Goal: Task Accomplishment & Management: Complete application form

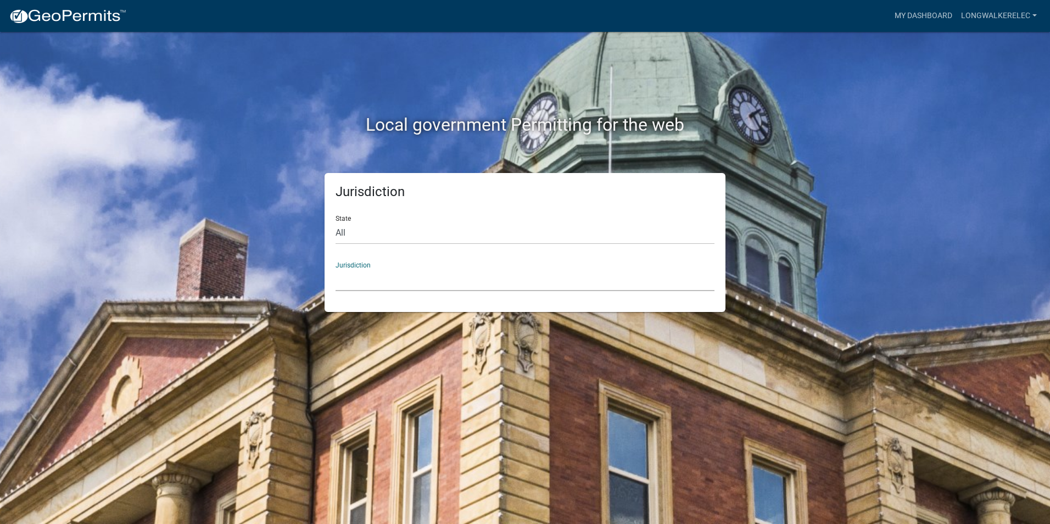
click at [357, 286] on select "[GEOGRAPHIC_DATA], [US_STATE] [GEOGRAPHIC_DATA], [US_STATE][PERSON_NAME][GEOGRA…" at bounding box center [524, 279] width 379 height 23
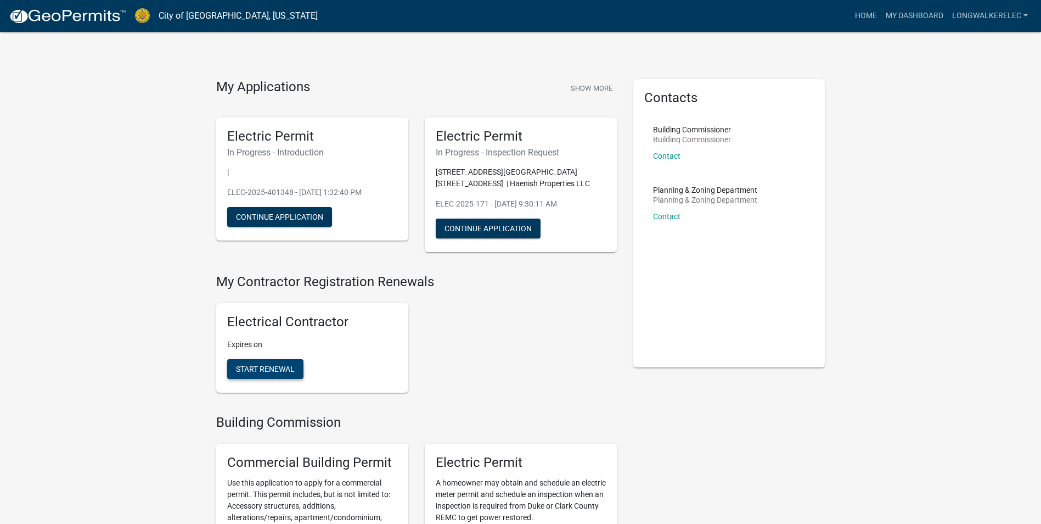
click at [277, 365] on span "Start Renewal" at bounding box center [265, 369] width 59 height 9
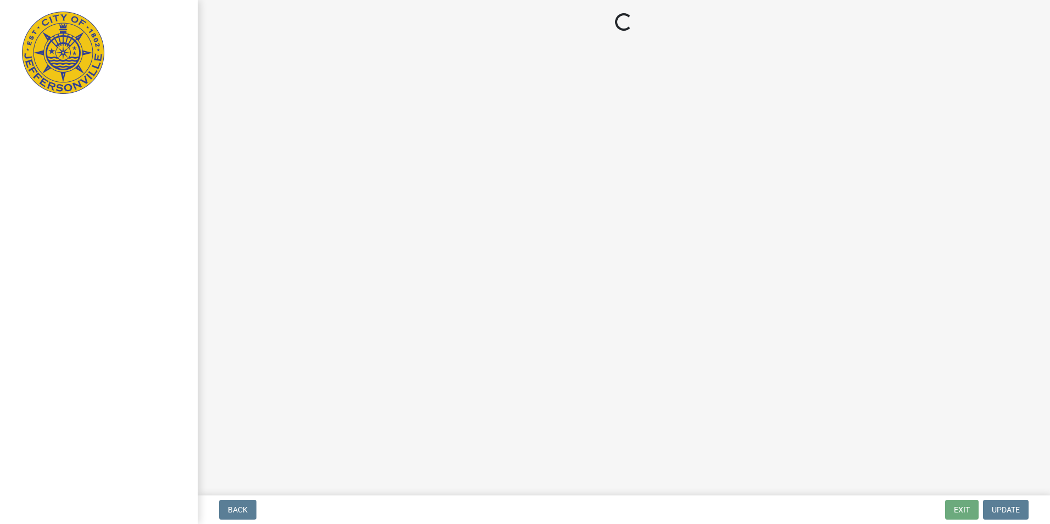
select select "KY"
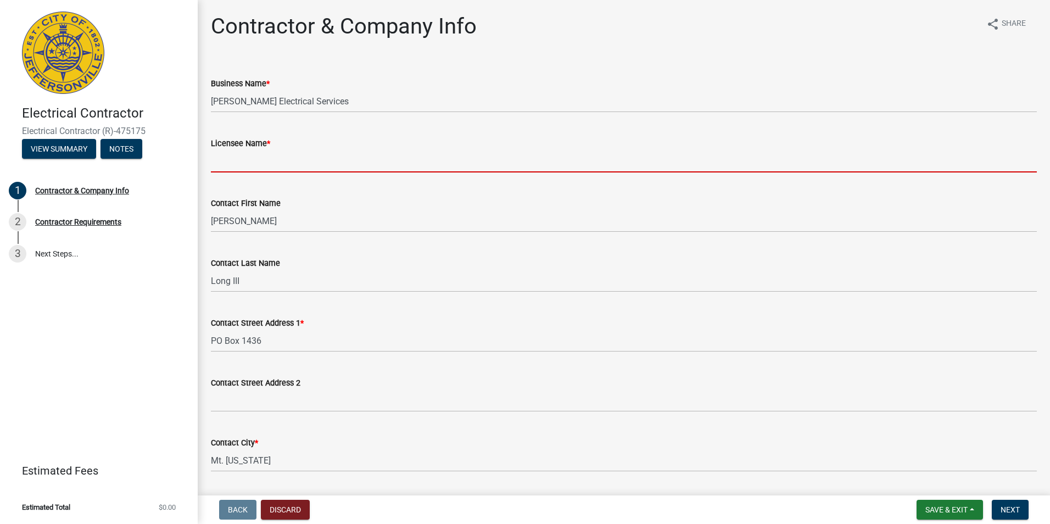
click at [250, 160] on input "Licensee Name *" at bounding box center [624, 161] width 826 height 23
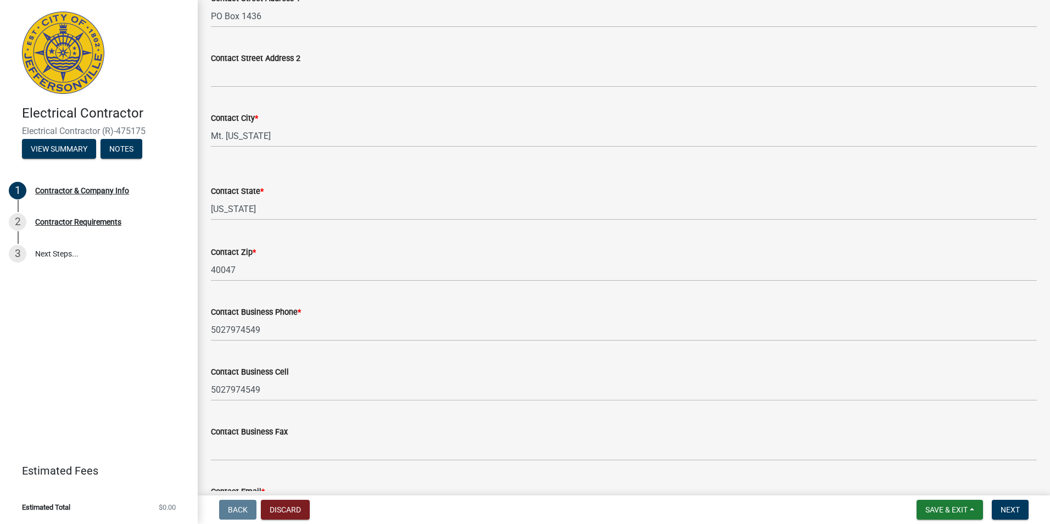
scroll to position [406, 0]
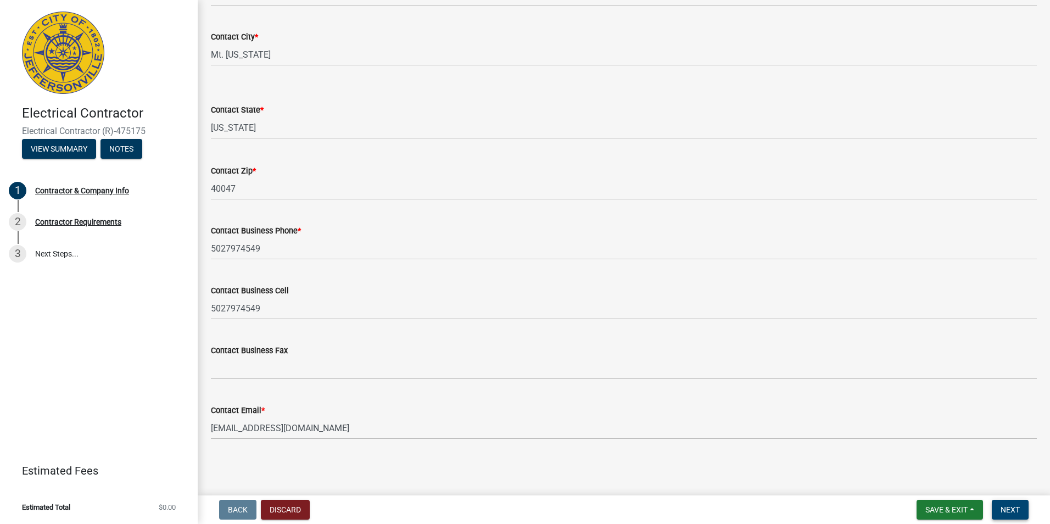
type input "[PERSON_NAME]"
click at [1007, 510] on span "Next" at bounding box center [1009, 509] width 19 height 9
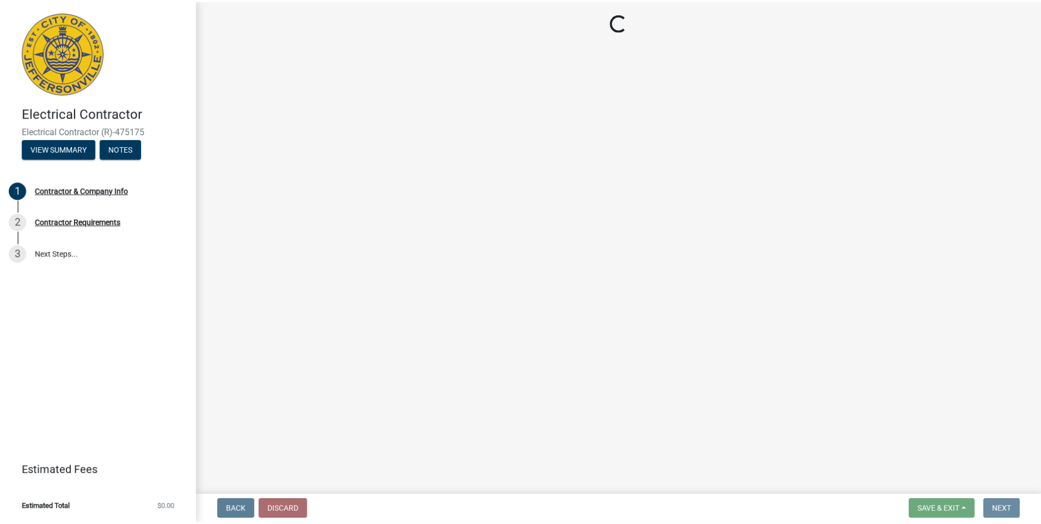
scroll to position [0, 0]
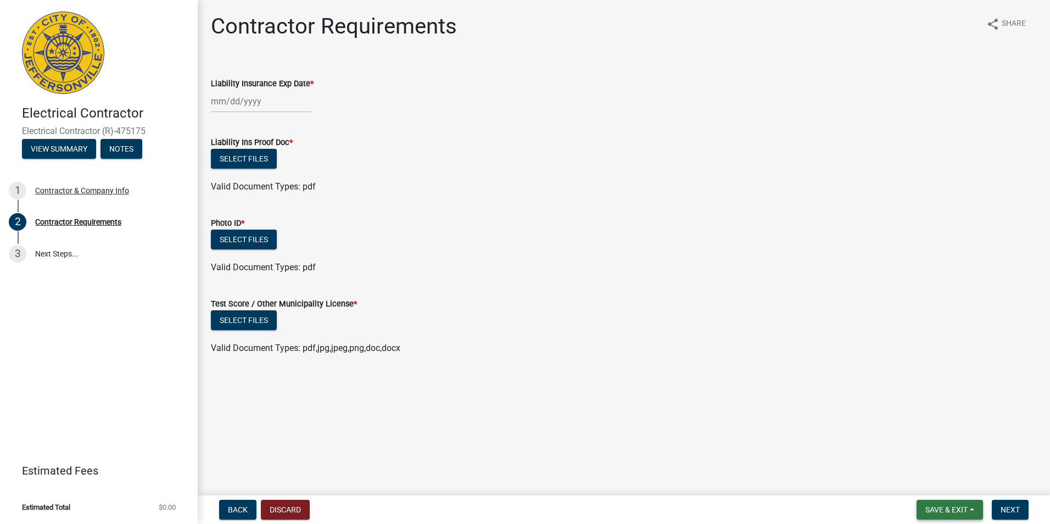
click at [945, 517] on button "Save & Exit" at bounding box center [949, 510] width 66 height 20
click at [943, 483] on button "Save & Exit" at bounding box center [939, 481] width 88 height 26
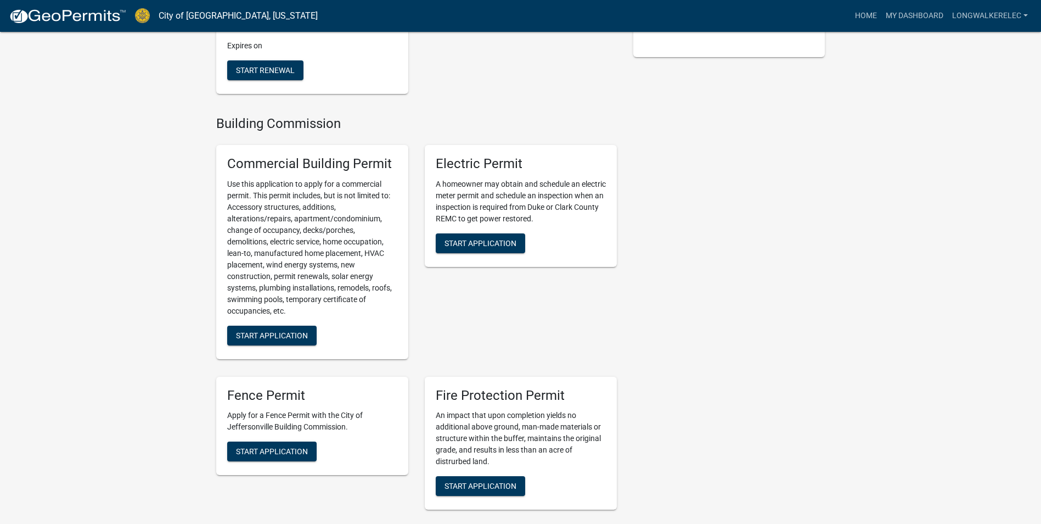
scroll to position [329, 0]
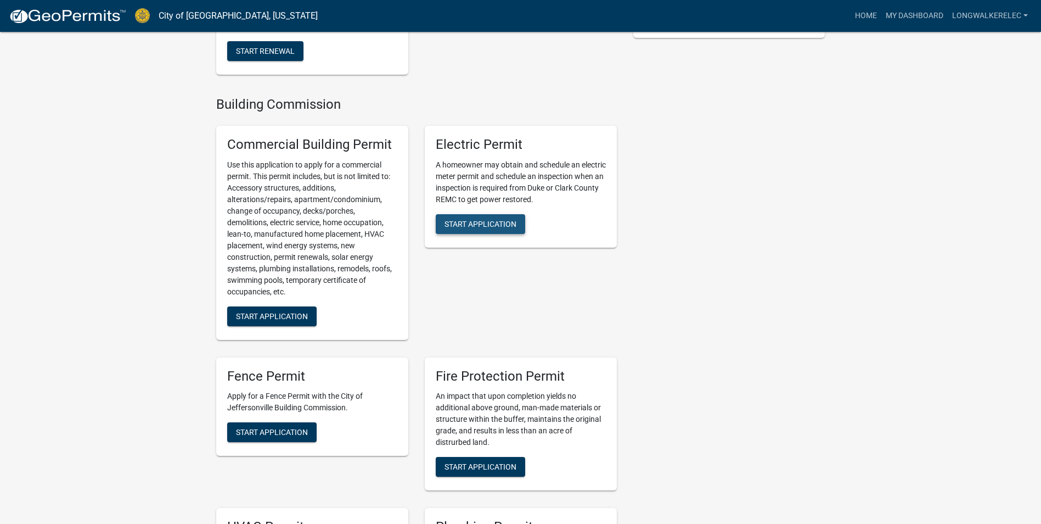
click at [457, 219] on span "Start Application" at bounding box center [481, 223] width 72 height 9
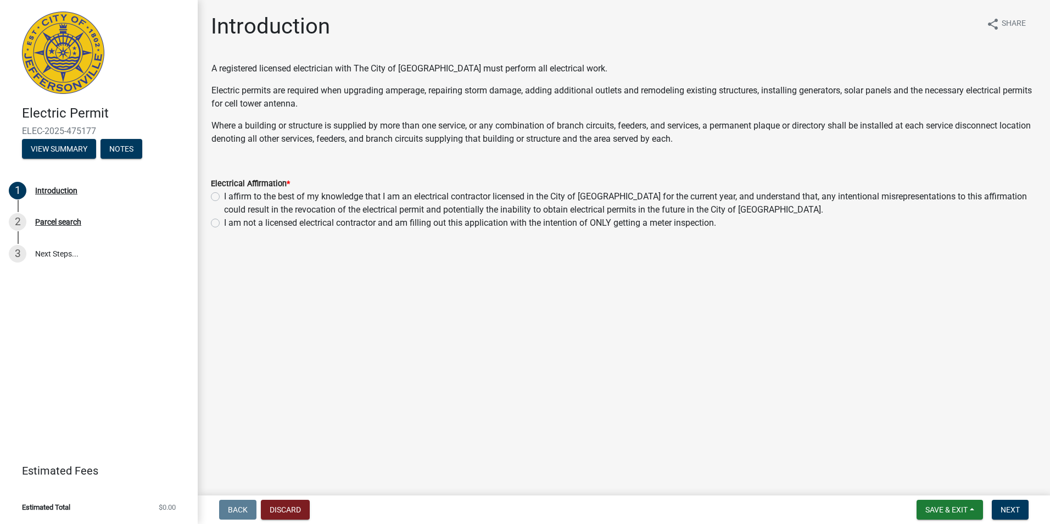
click at [224, 194] on label "I affirm to the best of my knowledge that I am an electrical contractor license…" at bounding box center [630, 203] width 812 height 26
click at [224, 194] on input "I affirm to the best of my knowledge that I am an electrical contractor license…" at bounding box center [227, 193] width 7 height 7
radio input "true"
click at [1007, 511] on span "Next" at bounding box center [1009, 509] width 19 height 9
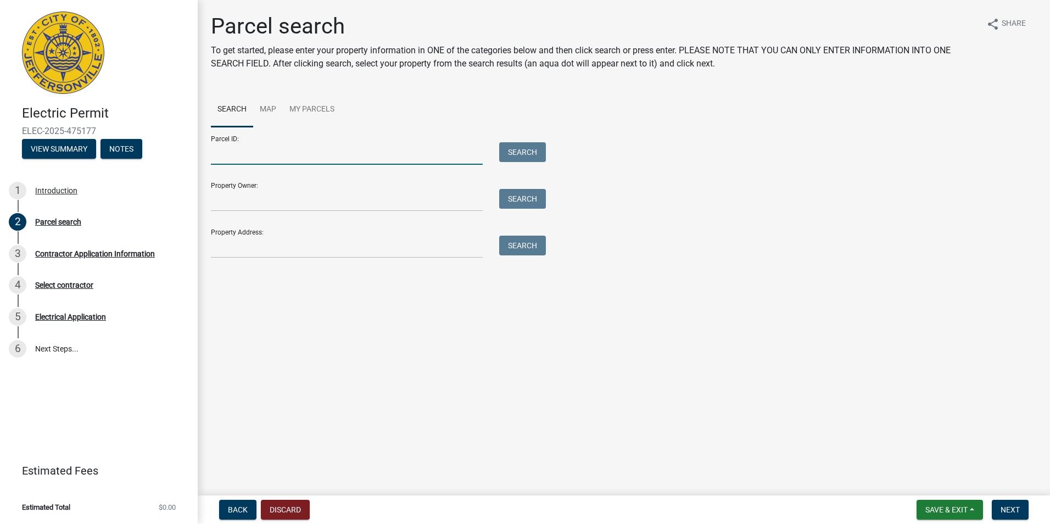
click at [328, 151] on input "Parcel ID:" at bounding box center [347, 153] width 272 height 23
type input "1"
click at [218, 199] on input "Property Owner:" at bounding box center [347, 200] width 272 height 23
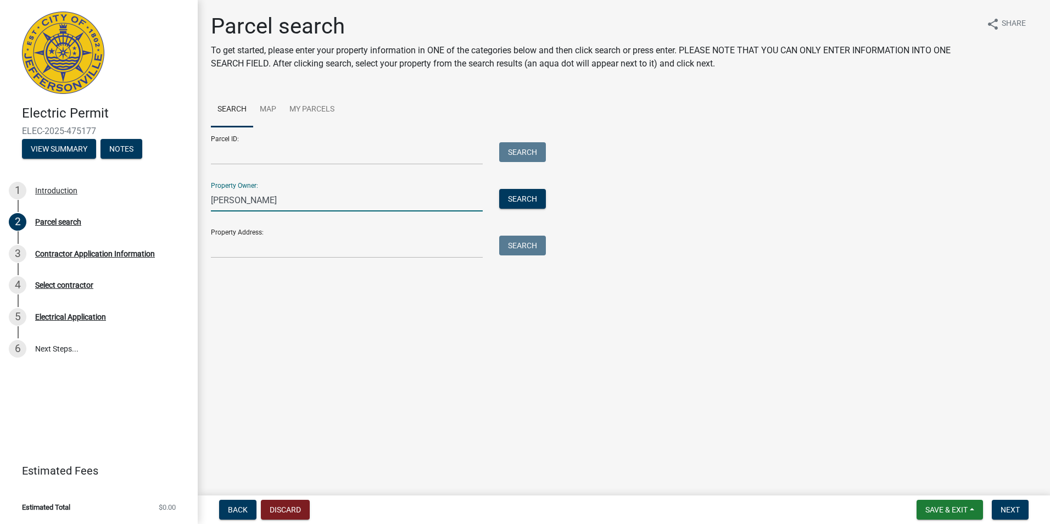
type input "[PERSON_NAME]"
drag, startPoint x: 237, startPoint y: 252, endPoint x: 250, endPoint y: 252, distance: 13.2
click at [239, 252] on input "Property Address:" at bounding box center [347, 247] width 272 height 23
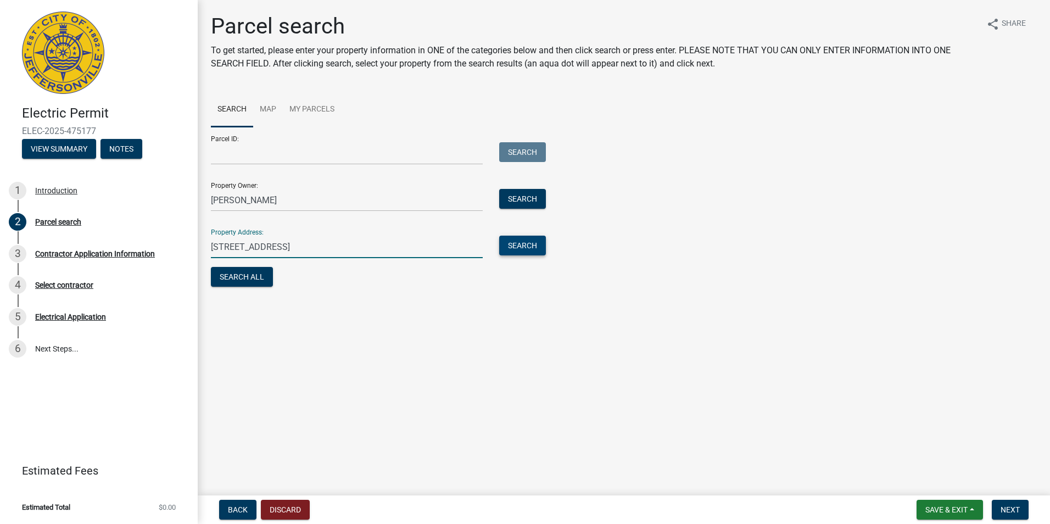
type input "[STREET_ADDRESS]"
click at [522, 250] on button "Search" at bounding box center [522, 246] width 47 height 20
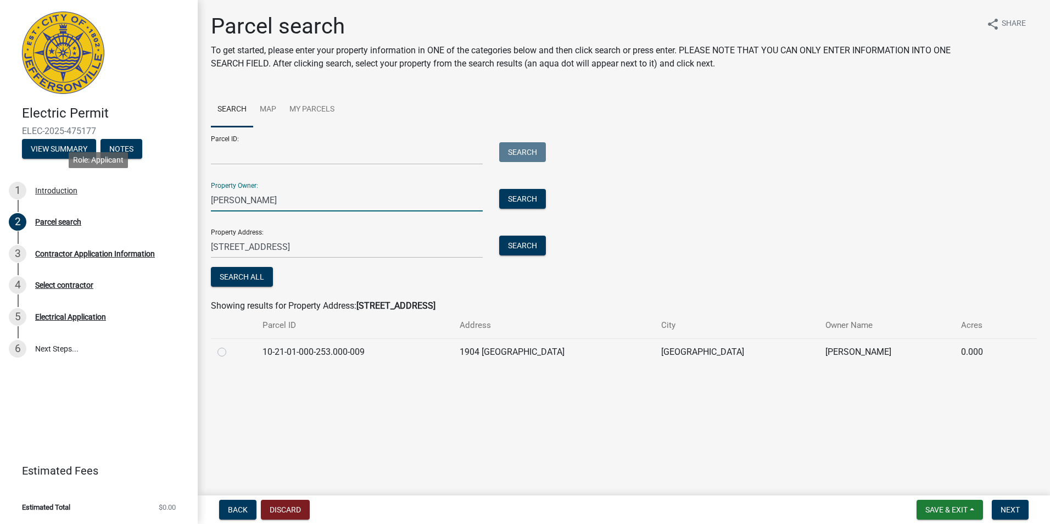
drag, startPoint x: 290, startPoint y: 194, endPoint x: -2, endPoint y: 176, distance: 292.6
click at [0, 176] on html "Internet Explorer does NOT work with GeoPermits. Get a new browser for more sec…" at bounding box center [525, 262] width 1050 height 524
type input "G"
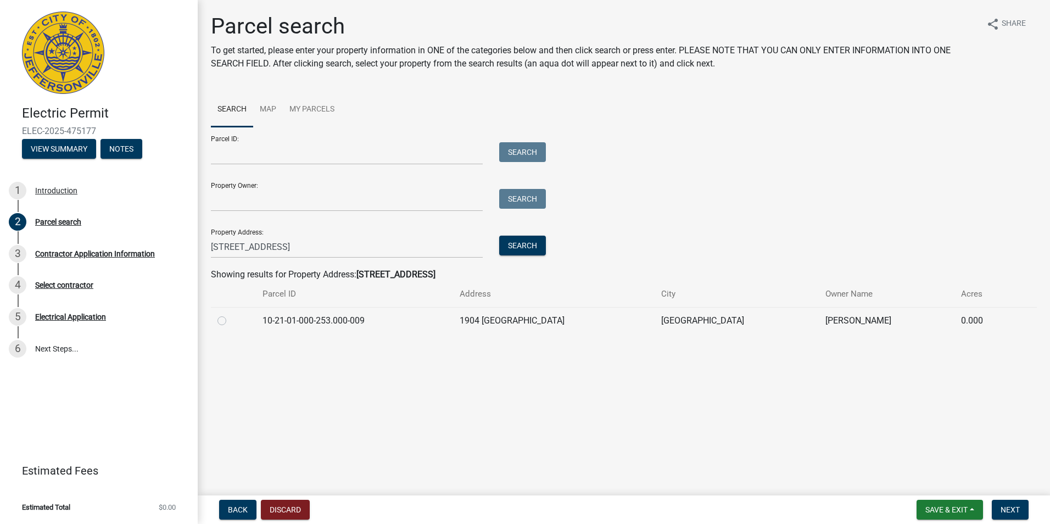
click at [231, 314] on label at bounding box center [231, 314] width 0 height 0
click at [231, 320] on input "radio" at bounding box center [234, 317] width 7 height 7
radio input "true"
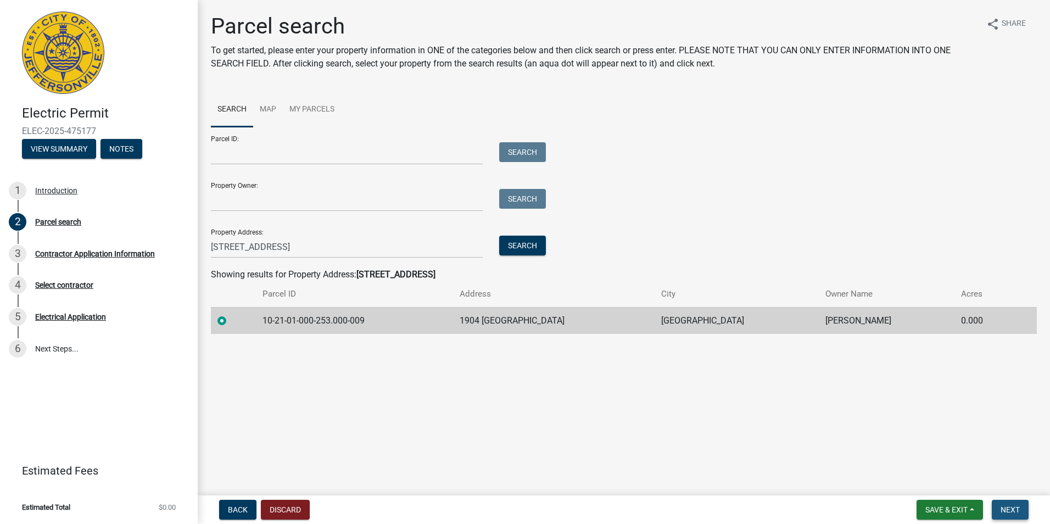
click at [1006, 509] on span "Next" at bounding box center [1009, 509] width 19 height 9
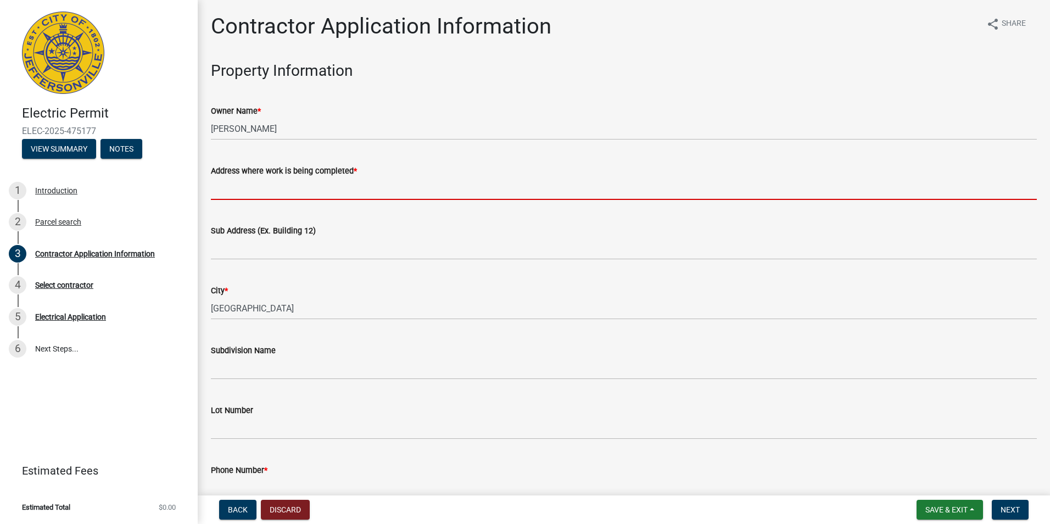
click at [271, 197] on input "Address where work is being completed *" at bounding box center [624, 188] width 826 height 23
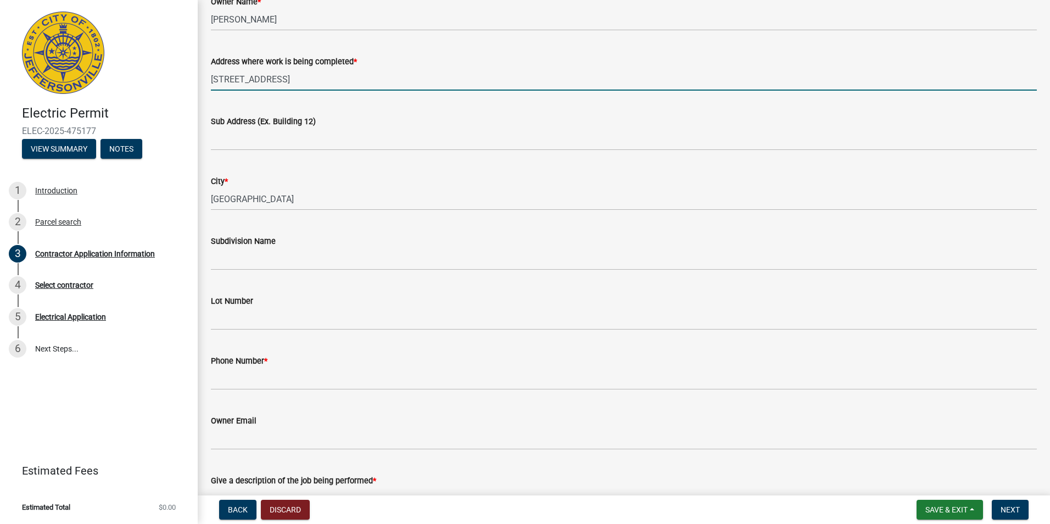
scroll to position [110, 0]
type input "[STREET_ADDRESS]"
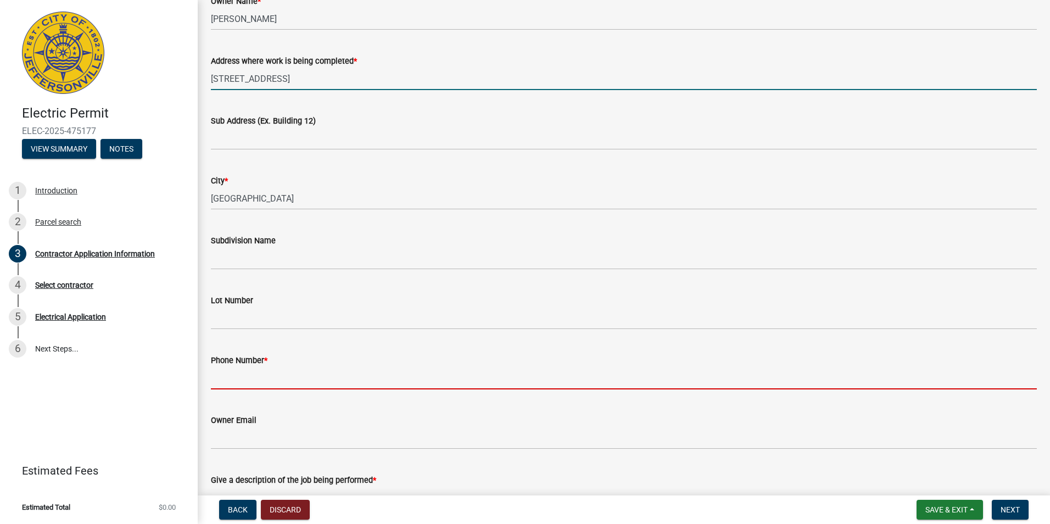
click at [241, 384] on input "Phone Number *" at bounding box center [624, 378] width 826 height 23
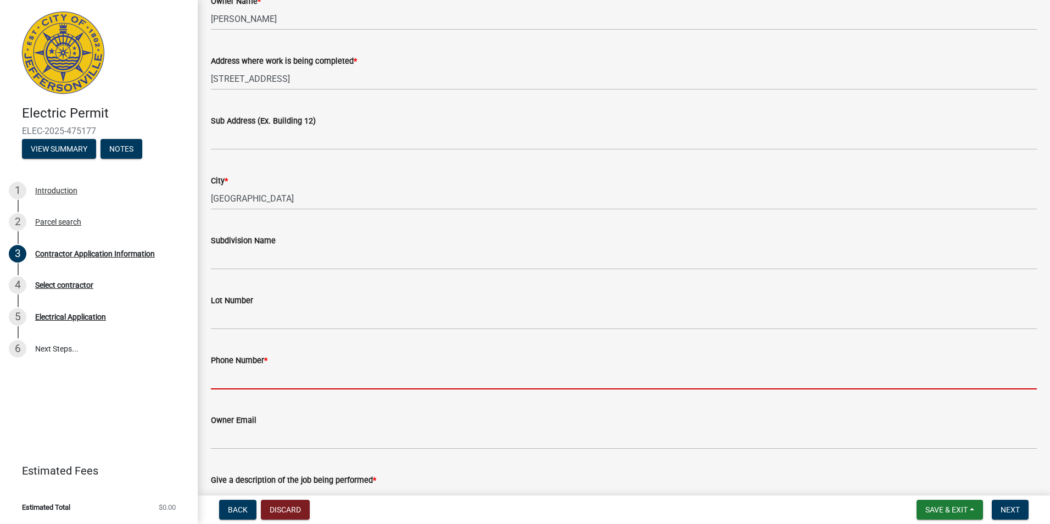
type input "5024821056"
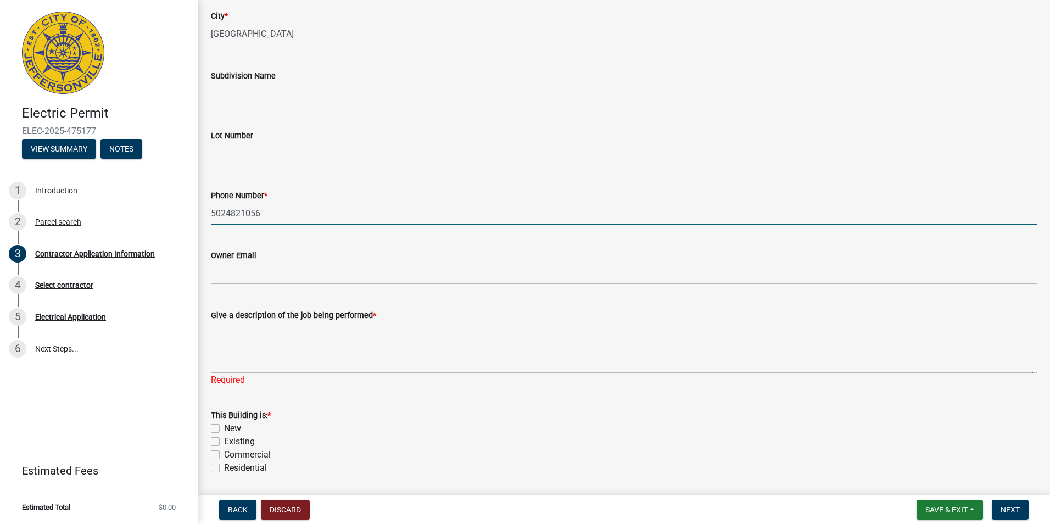
scroll to position [329, 0]
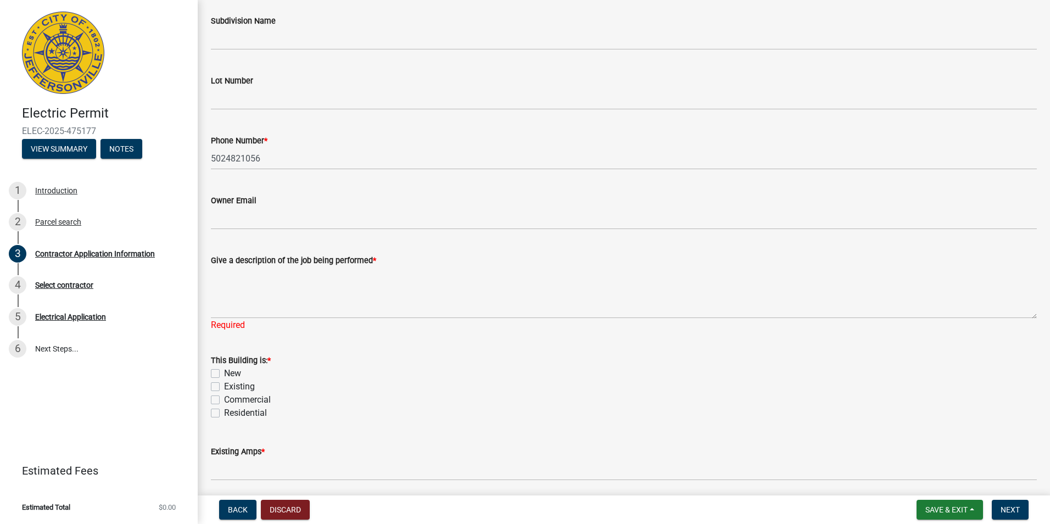
click at [224, 385] on label "Existing" at bounding box center [239, 386] width 31 height 13
click at [224, 385] on input "Existing" at bounding box center [227, 383] width 7 height 7
checkbox input "true"
checkbox input "false"
checkbox input "true"
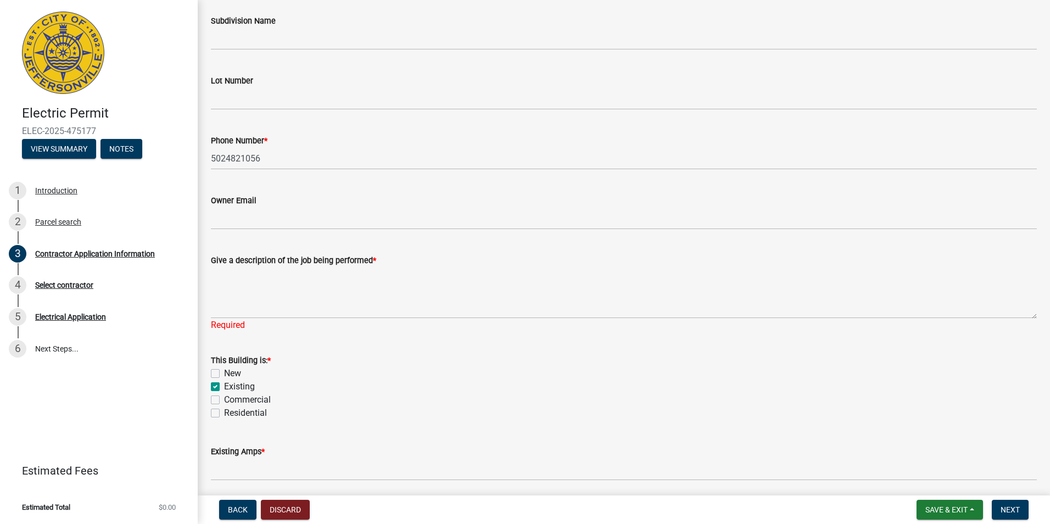
checkbox input "false"
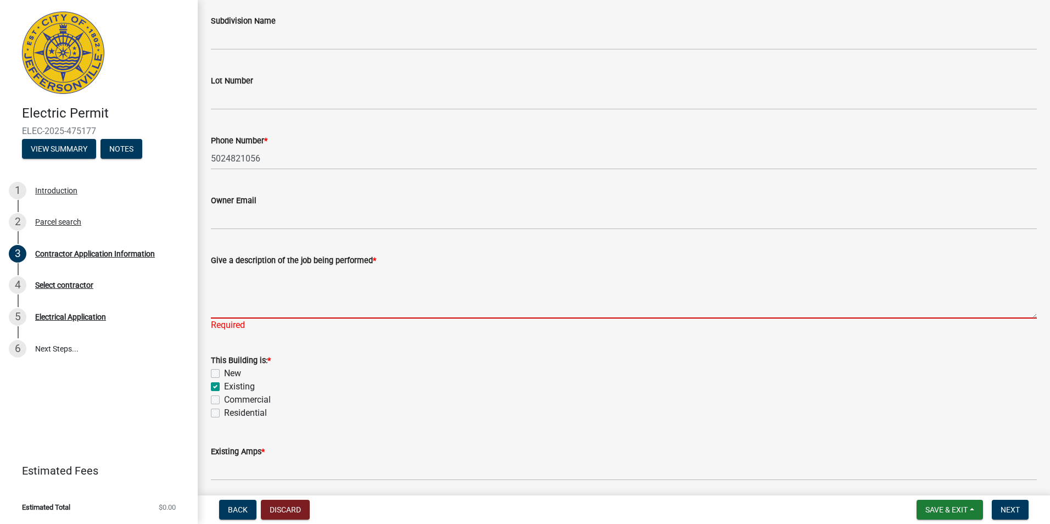
click at [262, 310] on textarea "Give a description of the job being performed *" at bounding box center [624, 293] width 826 height 52
paste textarea "Replace weather head 2inch metal Install (2) anchors in wall through bolts for …"
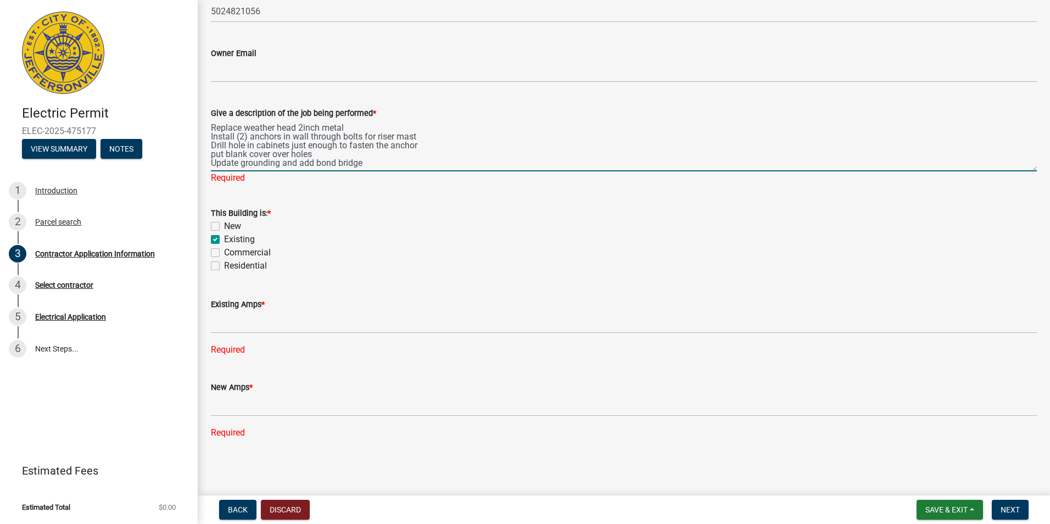
type textarea "Replace weather head 2inch metal Install (2) anchors in wall through bolts for …"
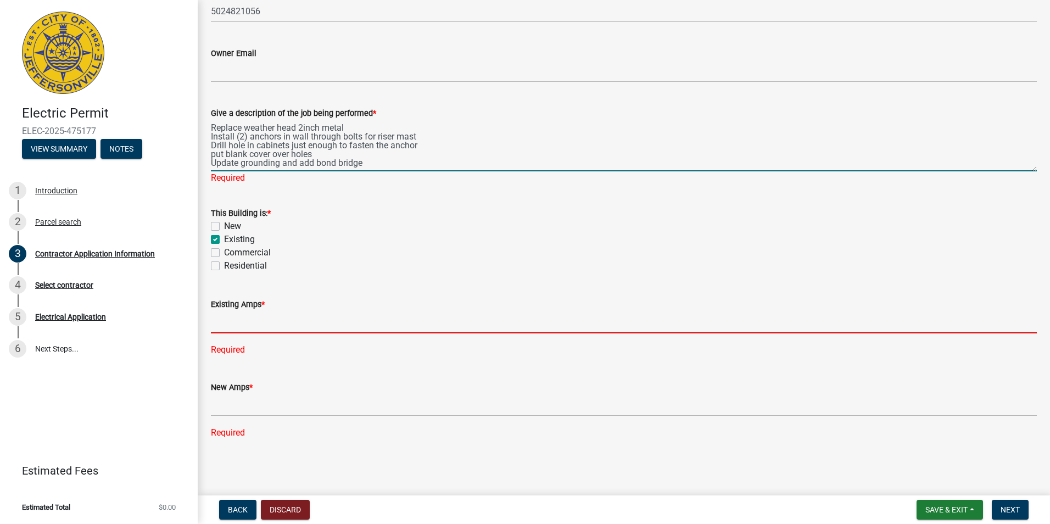
click at [243, 329] on input "text" at bounding box center [624, 322] width 826 height 23
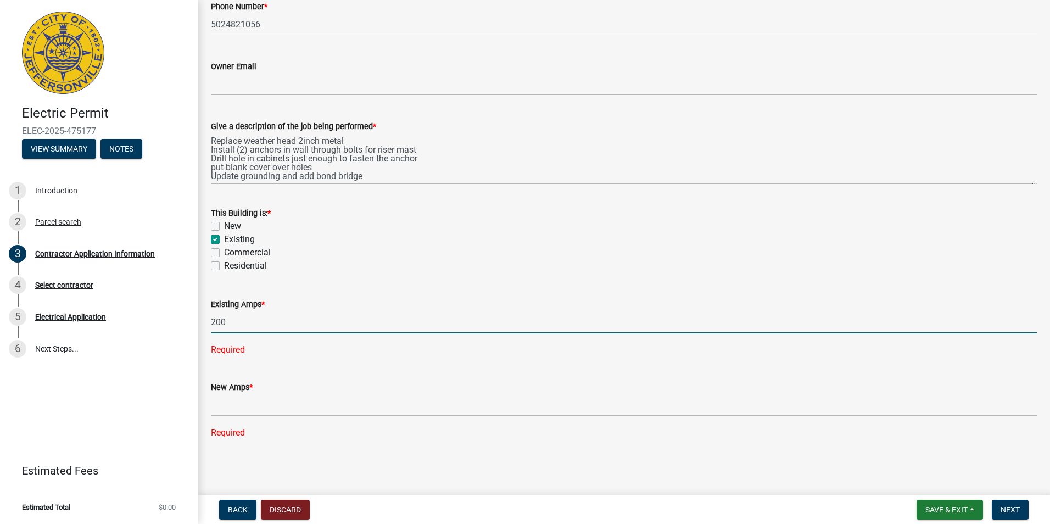
type input "200"
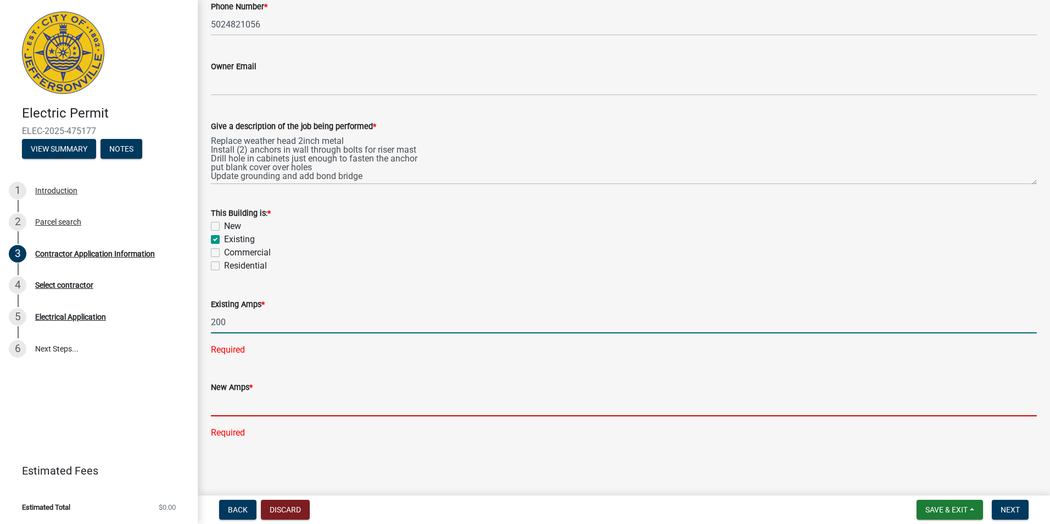
scroll to position [441, 0]
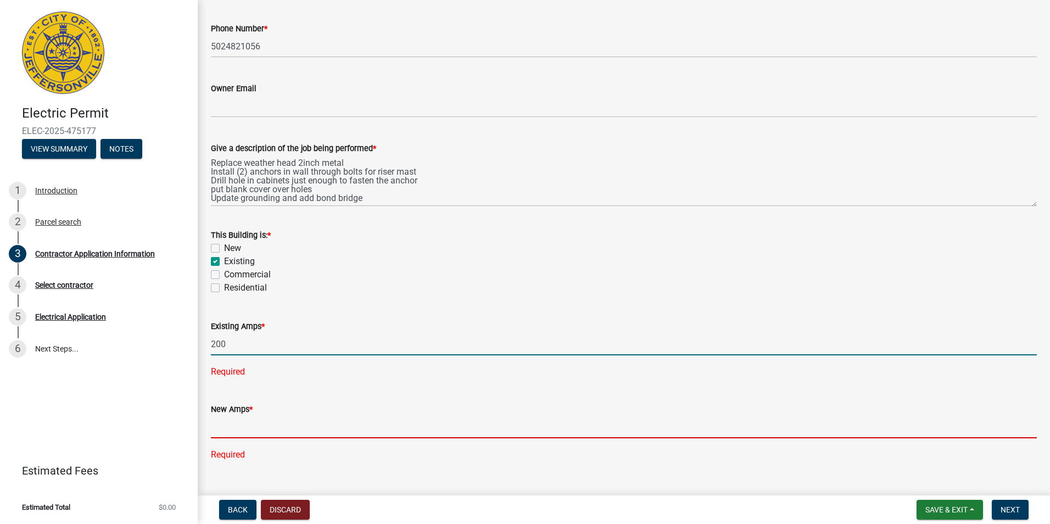
drag, startPoint x: 236, startPoint y: 407, endPoint x: 237, endPoint y: 402, distance: 5.5
click at [236, 416] on input "text" at bounding box center [624, 427] width 826 height 23
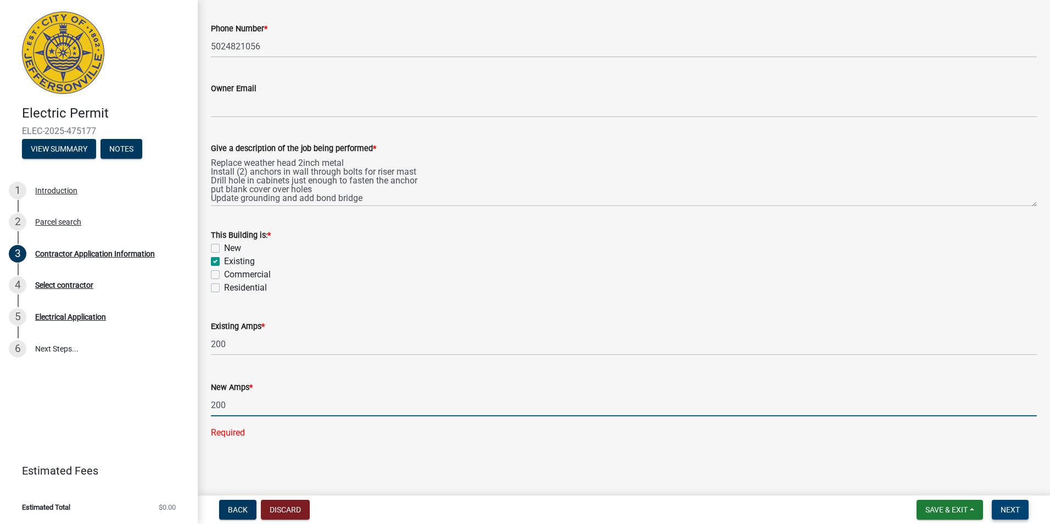
type input "200"
click at [1006, 502] on button "Next" at bounding box center [1009, 510] width 37 height 20
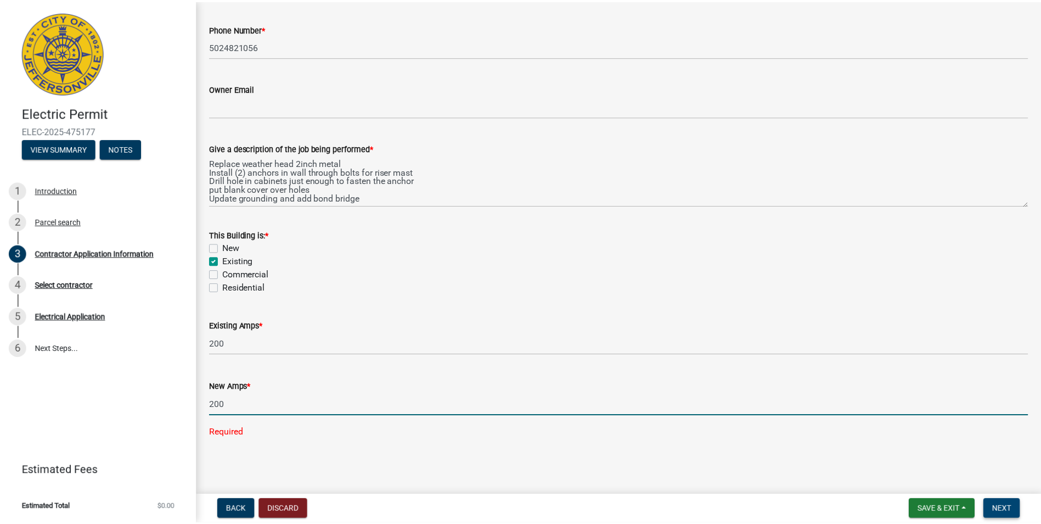
scroll to position [0, 0]
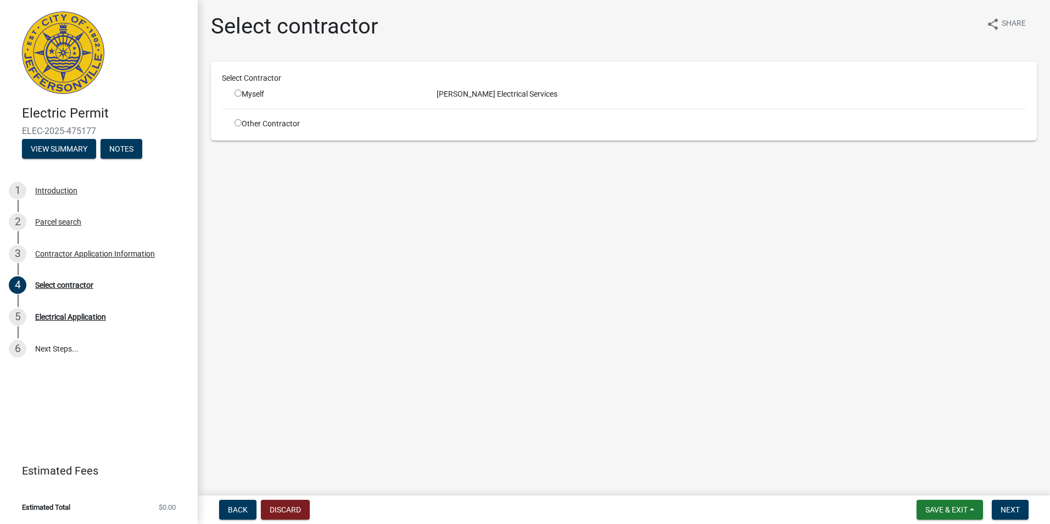
click at [243, 98] on div "Myself" at bounding box center [327, 94] width 186 height 12
click at [242, 94] on div "Myself" at bounding box center [327, 94] width 186 height 12
click at [234, 92] on input "radio" at bounding box center [237, 92] width 7 height 7
radio input "true"
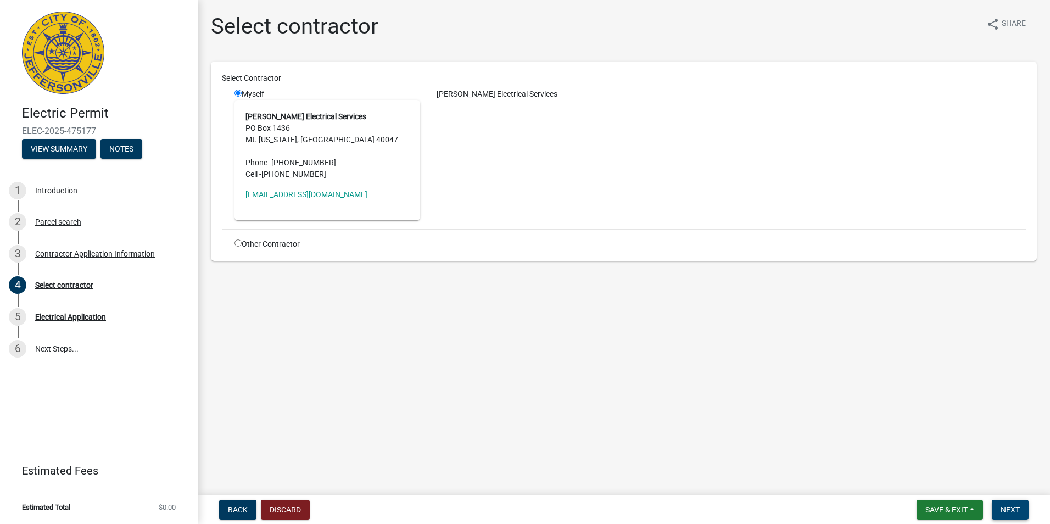
click at [1007, 518] on button "Next" at bounding box center [1009, 510] width 37 height 20
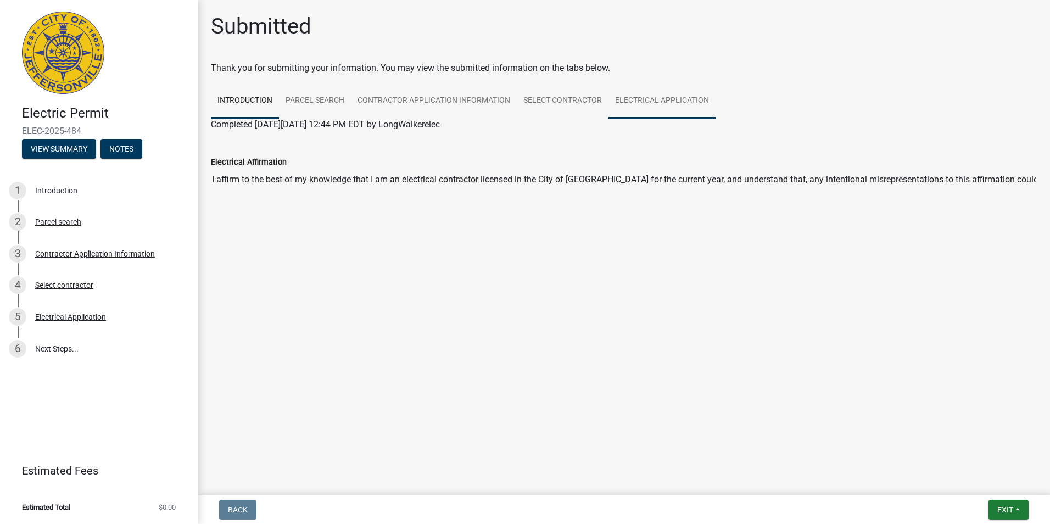
click at [626, 99] on link "Electrical Application" at bounding box center [661, 100] width 107 height 35
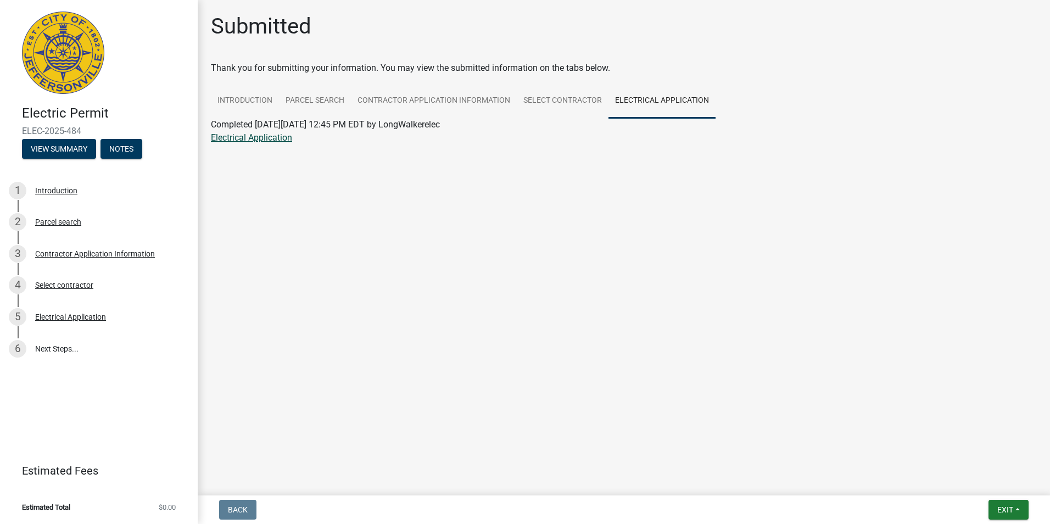
click at [262, 136] on link "Electrical Application" at bounding box center [251, 137] width 81 height 10
click at [1002, 506] on span "Exit" at bounding box center [1005, 509] width 16 height 9
click at [983, 481] on button "Save & Exit" at bounding box center [984, 481] width 88 height 26
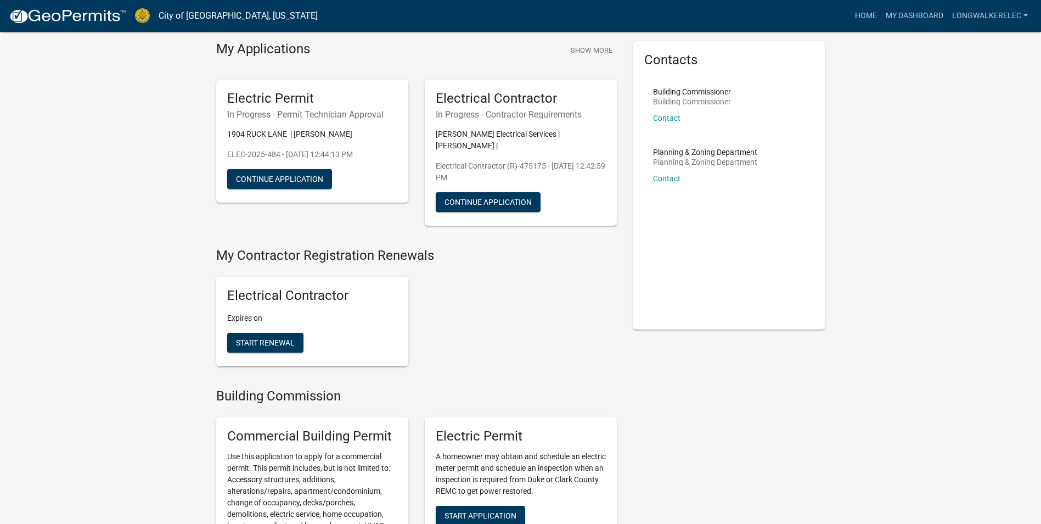
scroll to position [55, 0]
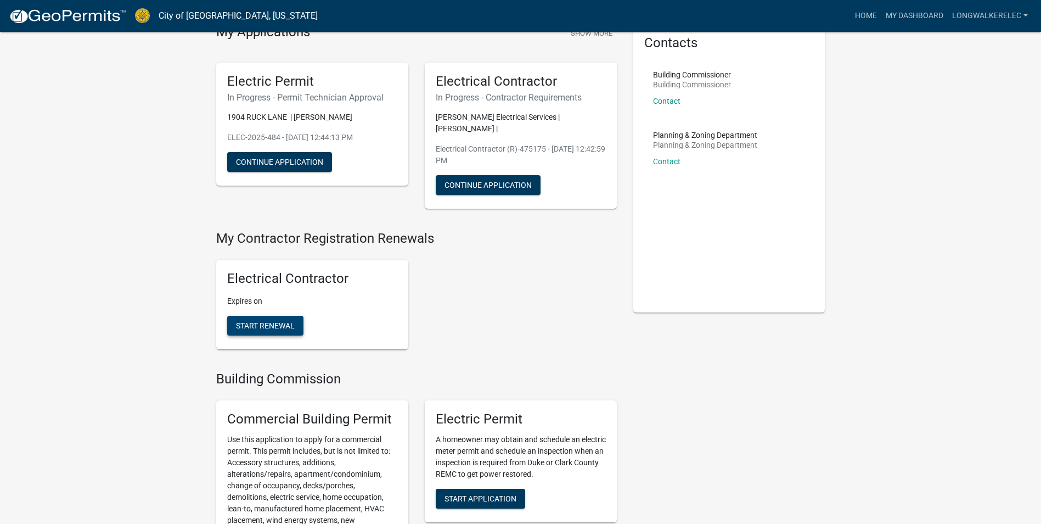
click at [287, 321] on span "Start Renewal" at bounding box center [265, 325] width 59 height 9
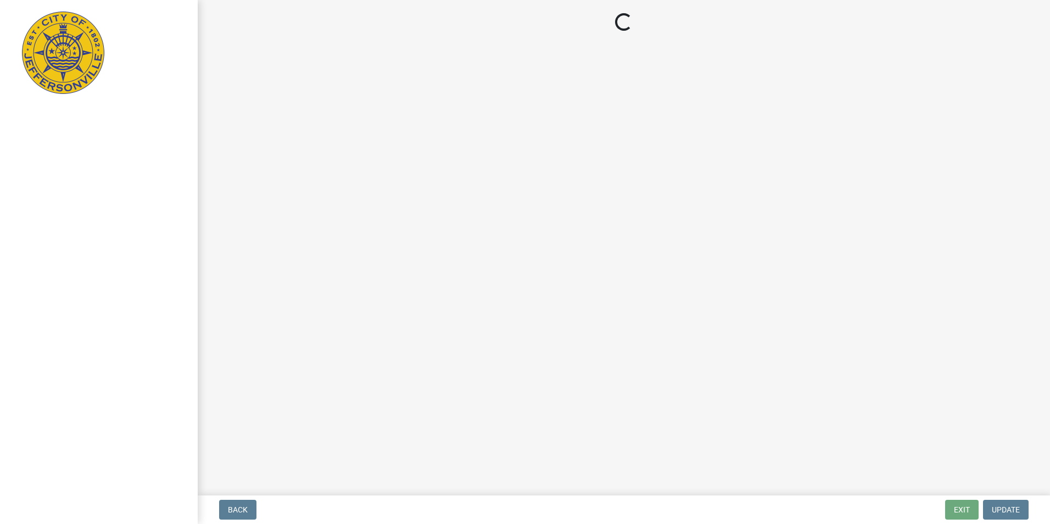
select select "KY"
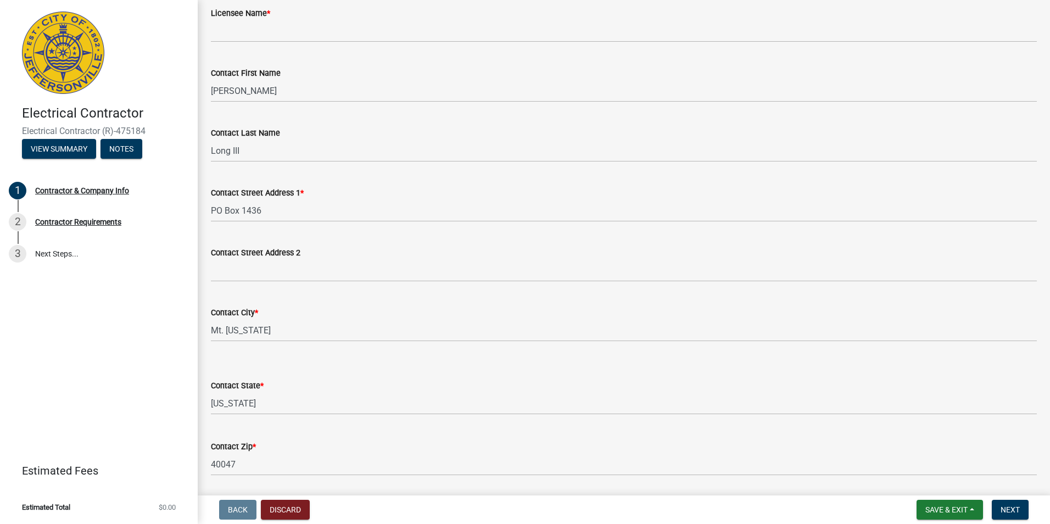
scroll to position [55, 0]
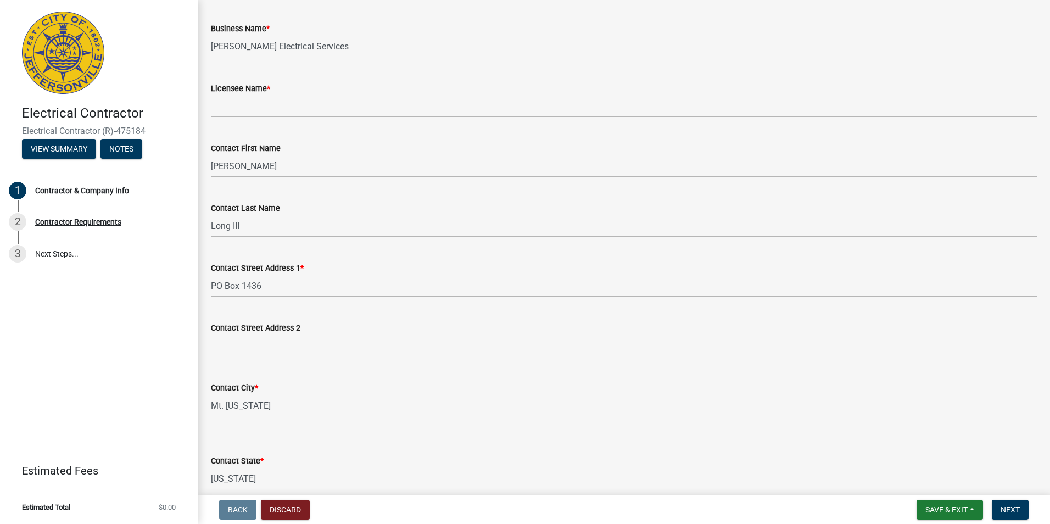
click at [235, 118] on wm-data-entity-input "Licensee Name *" at bounding box center [624, 96] width 826 height 60
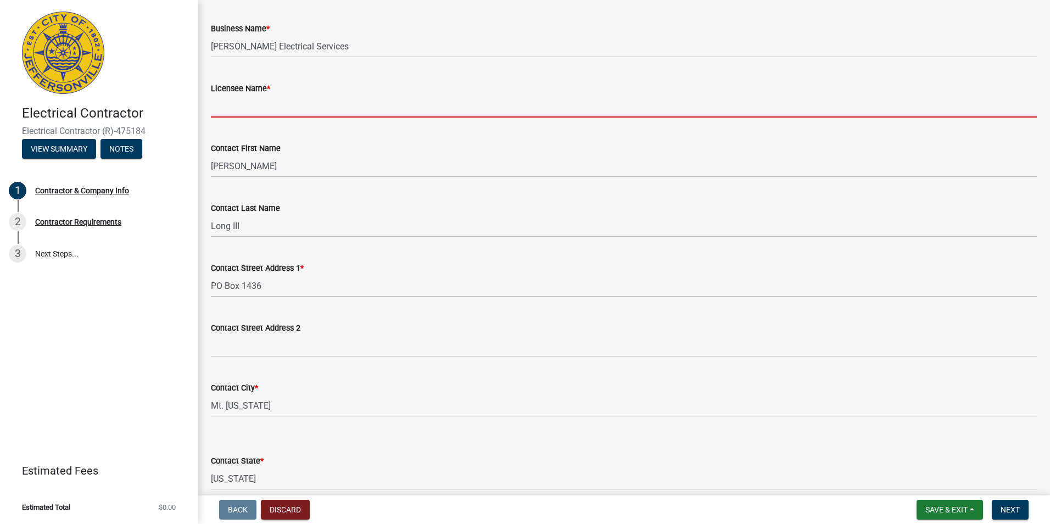
click at [238, 111] on input "Licensee Name *" at bounding box center [624, 106] width 826 height 23
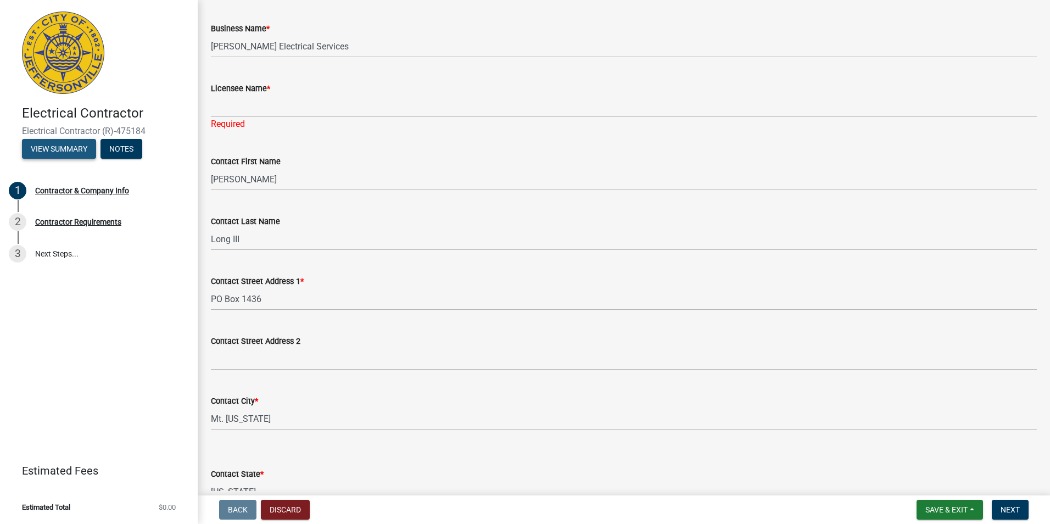
click at [93, 145] on button "View Summary" at bounding box center [59, 149] width 74 height 20
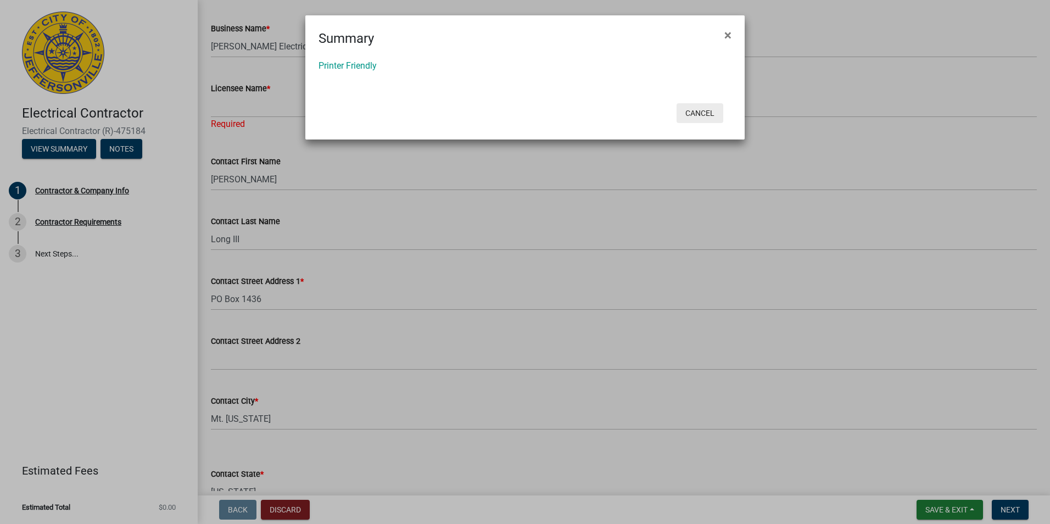
click at [702, 110] on button "Cancel" at bounding box center [699, 113] width 47 height 20
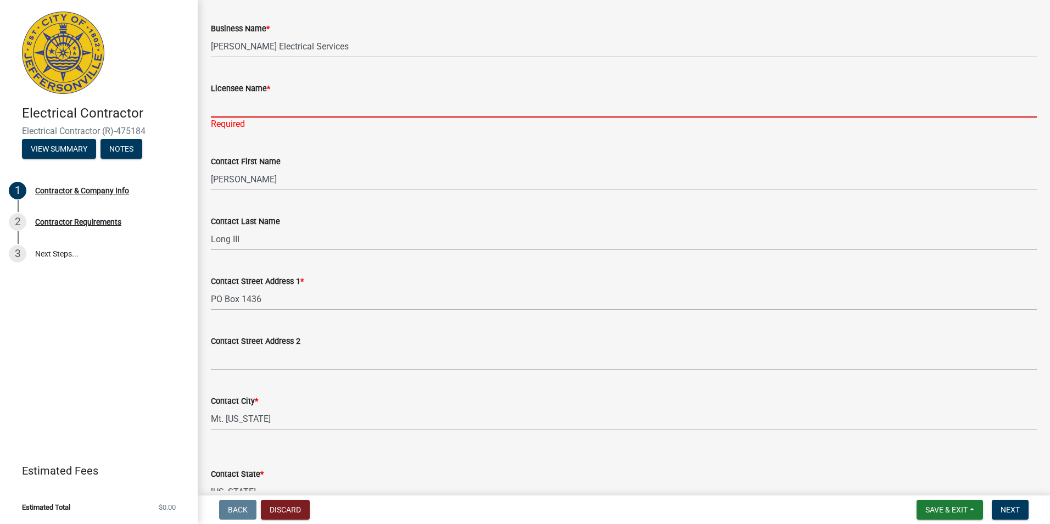
click at [257, 103] on input "Licensee Name *" at bounding box center [624, 106] width 826 height 23
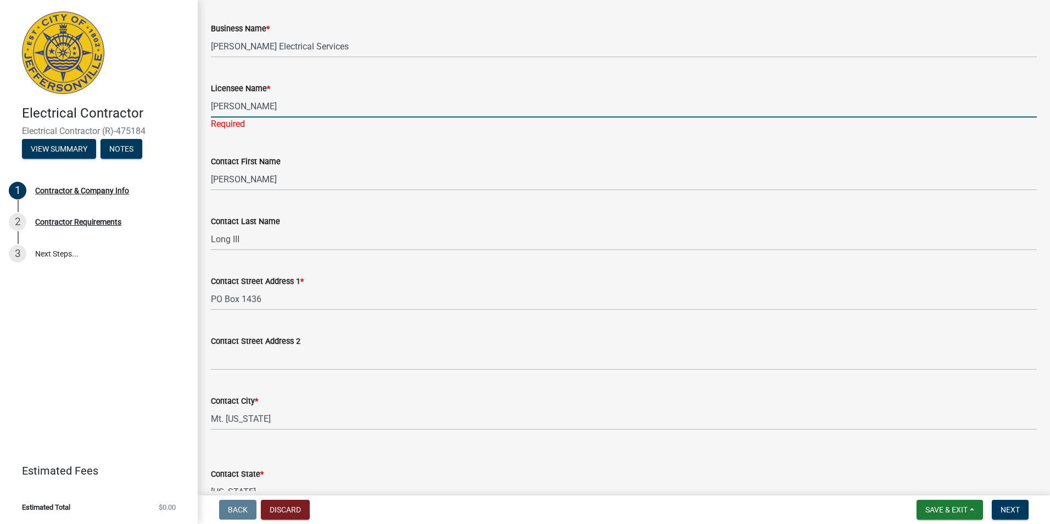
type input "[PERSON_NAME]"
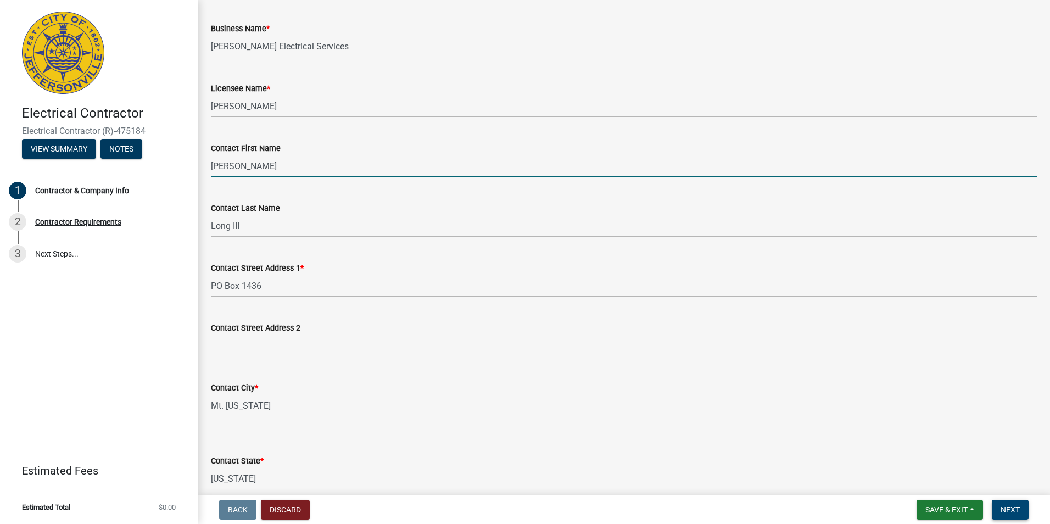
click at [1014, 506] on span "Next" at bounding box center [1009, 509] width 19 height 9
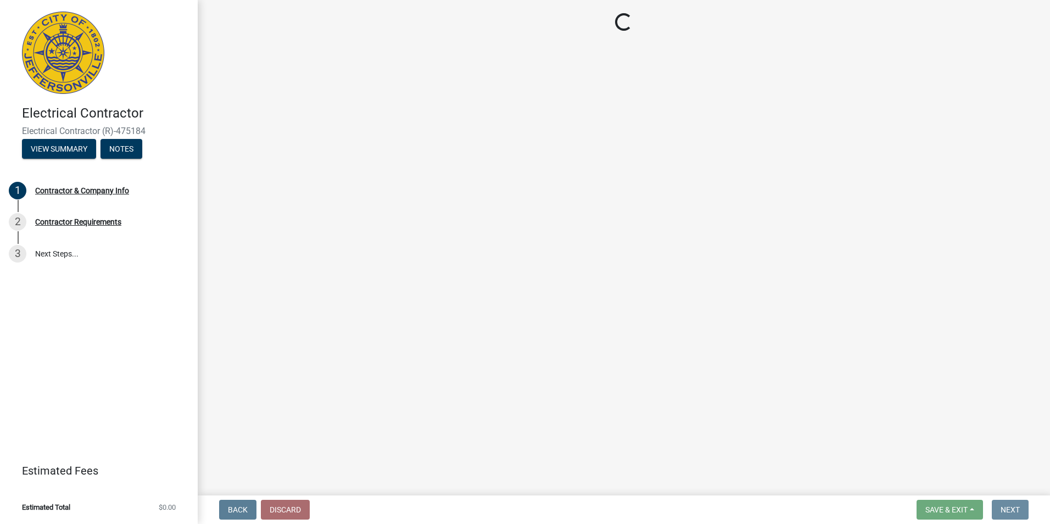
scroll to position [0, 0]
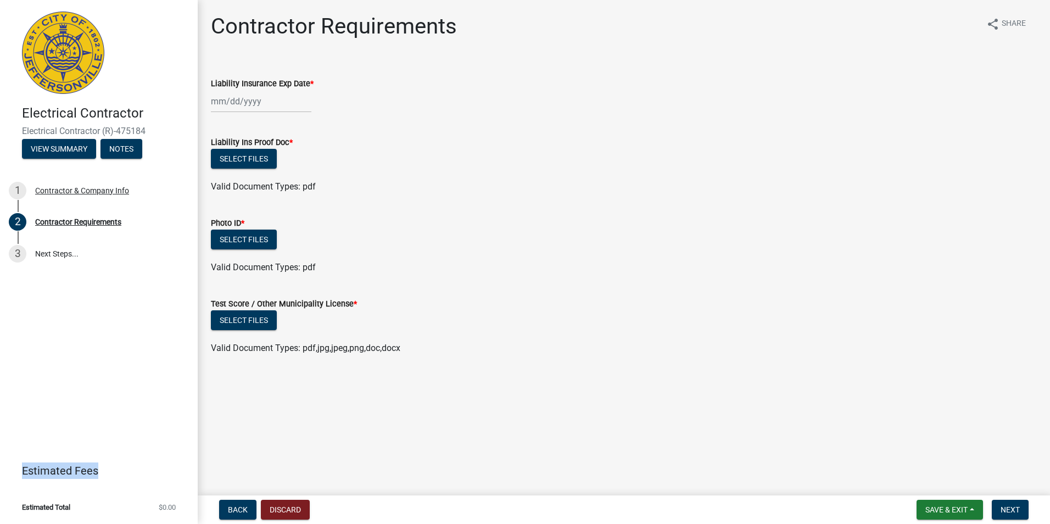
drag, startPoint x: 96, startPoint y: 473, endPoint x: 19, endPoint y: 476, distance: 76.9
click at [19, 476] on link "Estimated Fees" at bounding box center [94, 470] width 171 height 22
drag, startPoint x: 19, startPoint y: 476, endPoint x: 81, endPoint y: 478, distance: 62.6
click at [81, 478] on link "Estimated Fees" at bounding box center [94, 470] width 171 height 22
drag, startPoint x: 95, startPoint y: 473, endPoint x: 15, endPoint y: 474, distance: 80.2
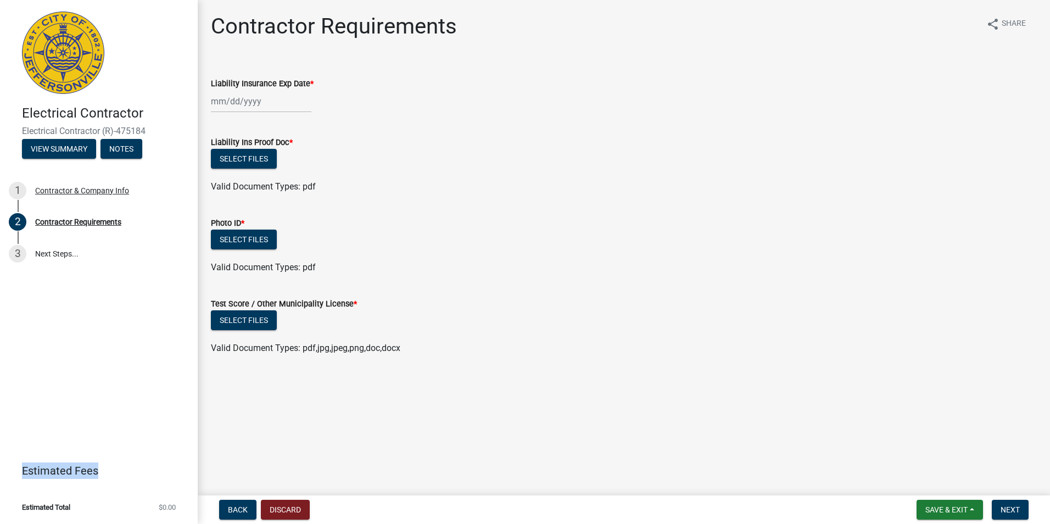
click at [15, 474] on link "Estimated Fees" at bounding box center [94, 470] width 171 height 22
drag, startPoint x: 15, startPoint y: 474, endPoint x: 102, endPoint y: 475, distance: 87.3
click at [102, 475] on link "Estimated Fees" at bounding box center [94, 470] width 171 height 22
drag, startPoint x: 100, startPoint y: 472, endPoint x: 23, endPoint y: 478, distance: 78.2
click at [23, 478] on link "Estimated Fees" at bounding box center [94, 470] width 171 height 22
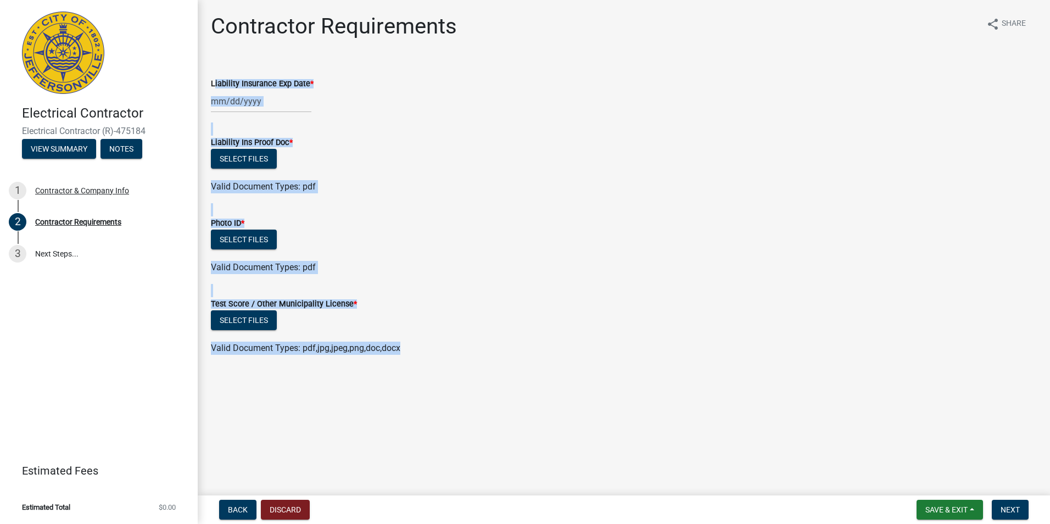
drag, startPoint x: 407, startPoint y: 352, endPoint x: 217, endPoint y: 77, distance: 334.2
click at [217, 77] on wm-data-entity-input-list "Liability Insurance Exp Date * Liability Ins Proof Doc * Select files Valid Doc…" at bounding box center [624, 212] width 826 height 303
click at [462, 210] on form "Photo ID * Select files Valid Document Types: pdf" at bounding box center [624, 238] width 826 height 71
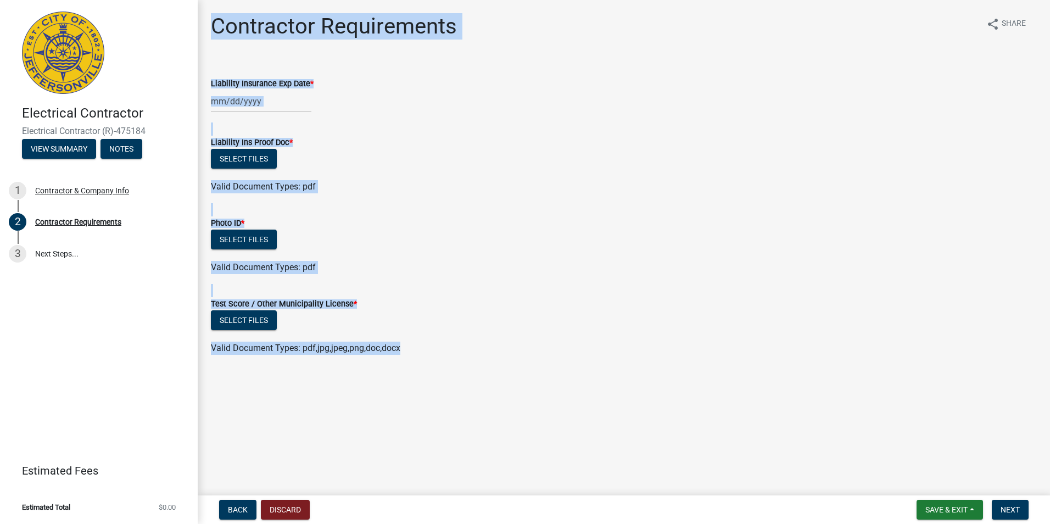
drag, startPoint x: 414, startPoint y: 352, endPoint x: 213, endPoint y: 27, distance: 382.4
click at [213, 27] on div "Contractor Requirements share Share Liability Insurance Exp Date * Liability In…" at bounding box center [624, 193] width 842 height 361
drag, startPoint x: 213, startPoint y: 27, endPoint x: 354, endPoint y: 61, distance: 144.5
click at [354, 61] on div "Contractor Requirements share Share Liability Insurance Exp Date * Liability In…" at bounding box center [624, 193] width 842 height 361
drag, startPoint x: 213, startPoint y: 27, endPoint x: 427, endPoint y: 375, distance: 408.3
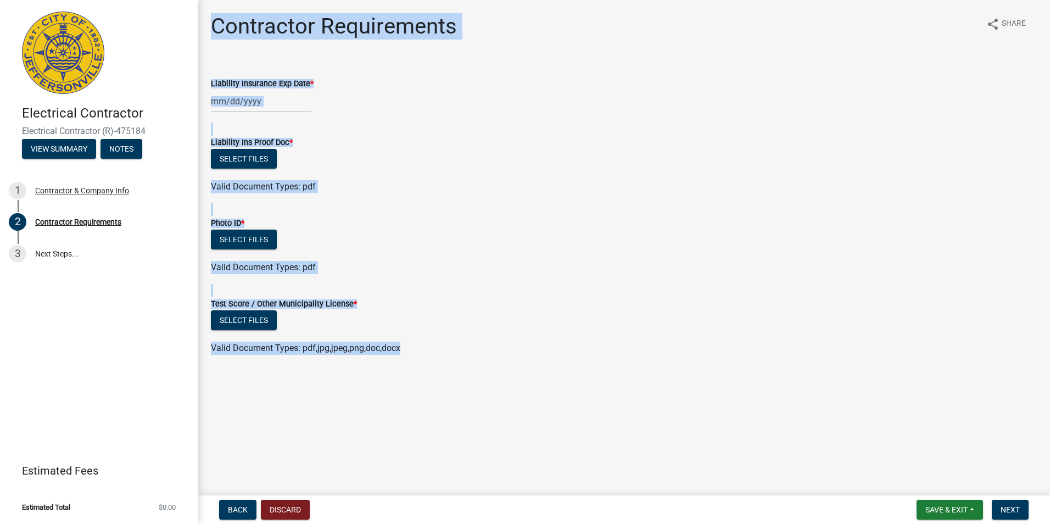
click at [427, 375] on main "Contractor Requirements share Share Liability Insurance Exp Date * Liability In…" at bounding box center [624, 245] width 852 height 491
drag, startPoint x: 427, startPoint y: 375, endPoint x: 377, endPoint y: 388, distance: 51.5
click at [377, 388] on main "Contractor Requirements share Share Liability Insurance Exp Date * Liability In…" at bounding box center [624, 245] width 852 height 491
drag, startPoint x: 406, startPoint y: 355, endPoint x: 215, endPoint y: 24, distance: 382.5
click at [215, 24] on div "Contractor Requirements share Share Liability Insurance Exp Date * Liability In…" at bounding box center [624, 193] width 842 height 361
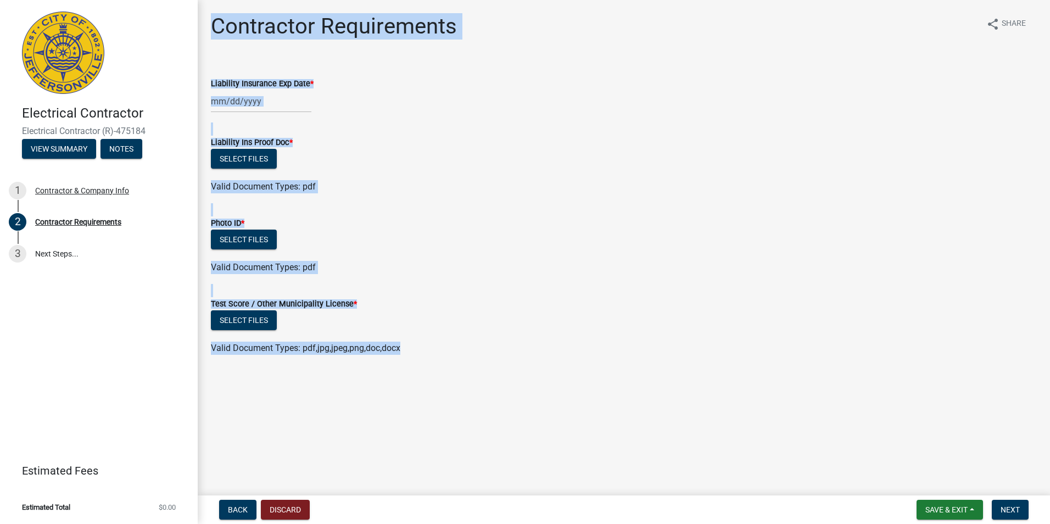
click at [576, 211] on form "Photo ID * Select files Valid Document Types: pdf" at bounding box center [624, 238] width 826 height 71
click at [332, 349] on span "Valid Document Types: pdf,jpg,jpeg,png,doc,docx" at bounding box center [305, 348] width 189 height 10
